Goal: Task Accomplishment & Management: Manage account settings

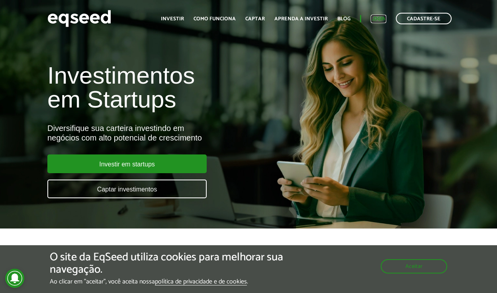
click at [373, 21] on link "Login" at bounding box center [379, 18] width 16 height 5
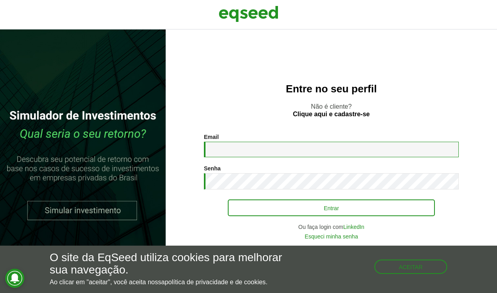
type input "**********"
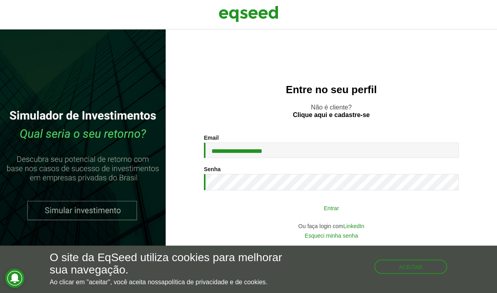
click at [302, 205] on button "Entrar" at bounding box center [331, 207] width 207 height 15
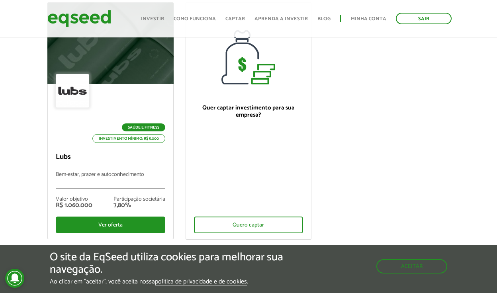
scroll to position [93, 0]
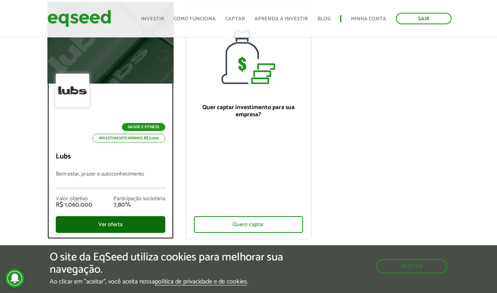
click at [115, 224] on div "Ver oferta" at bounding box center [110, 224] width 109 height 17
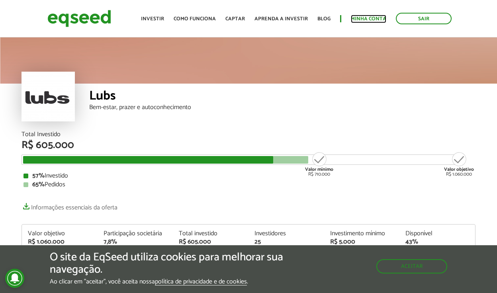
click at [374, 16] on link "Minha conta" at bounding box center [368, 18] width 35 height 5
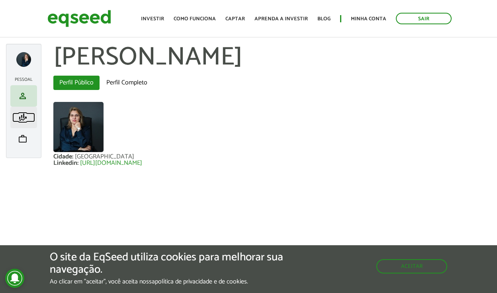
click at [26, 116] on span "finance_mode" at bounding box center [23, 118] width 10 height 10
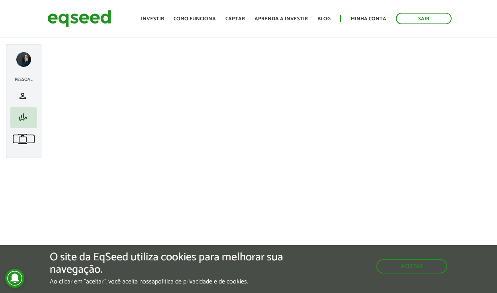
click at [23, 139] on span "work" at bounding box center [23, 139] width 10 height 10
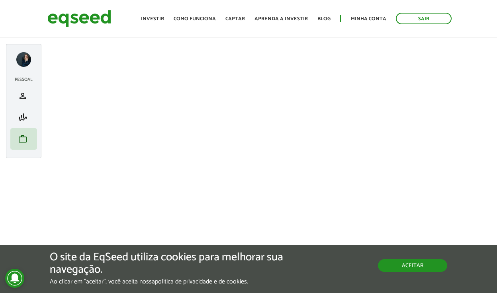
click at [404, 267] on button "Aceitar" at bounding box center [412, 265] width 69 height 13
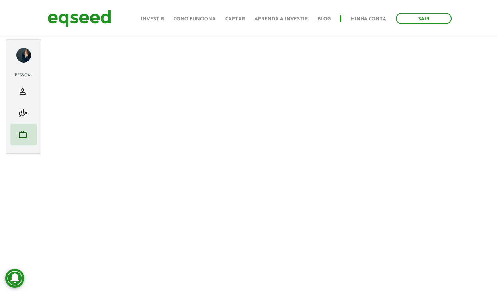
scroll to position [5, 0]
